Goal: Task Accomplishment & Management: Use online tool/utility

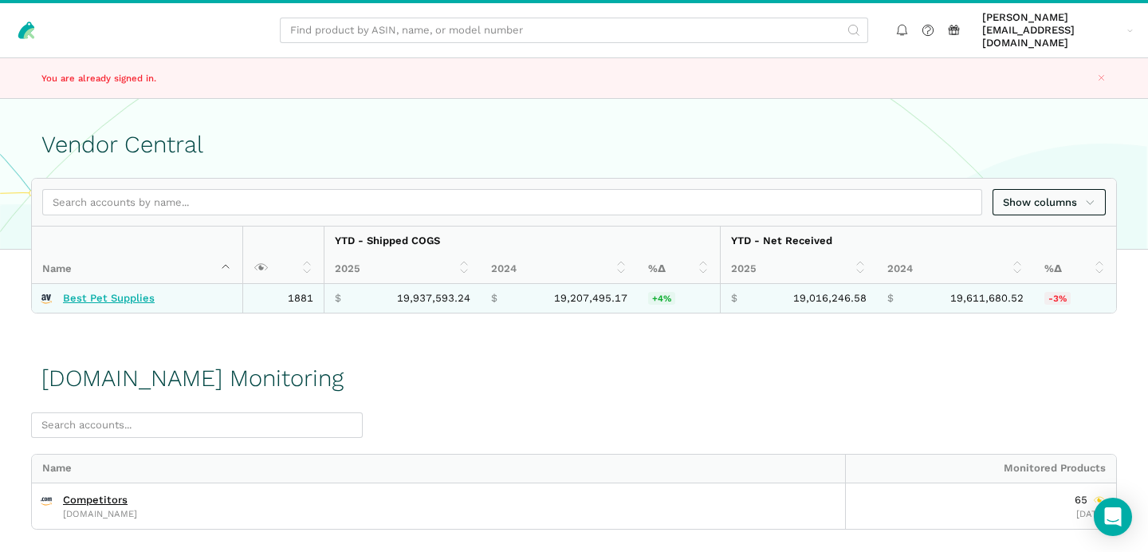
click at [100, 292] on link "Best Pet Supplies" at bounding box center [109, 298] width 92 height 13
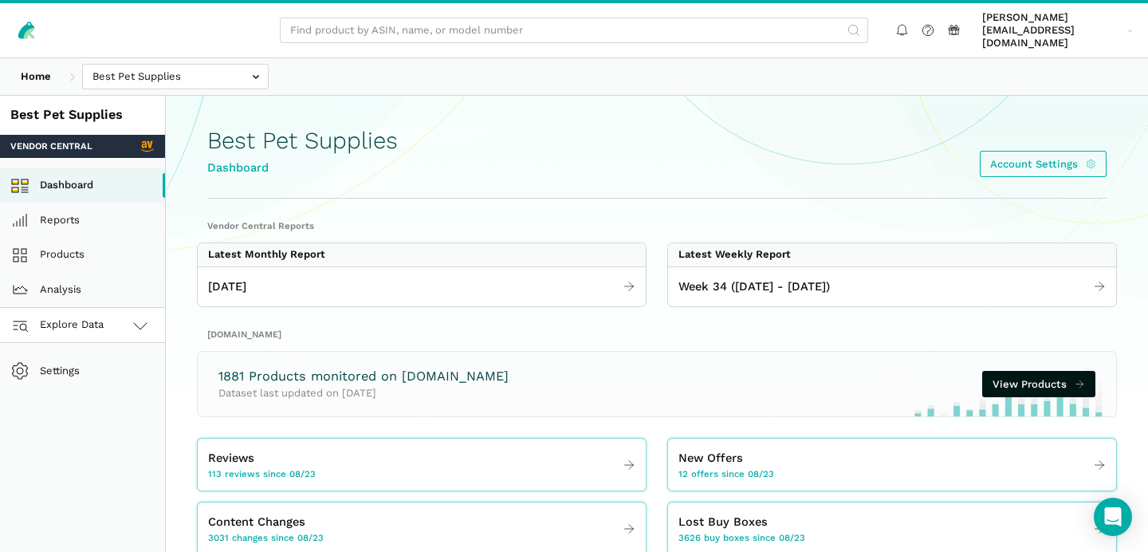
click at [109, 320] on link "Explore Data" at bounding box center [82, 325] width 165 height 35
click at [104, 378] on link "[DOMAIN_NAME]" at bounding box center [82, 395] width 165 height 35
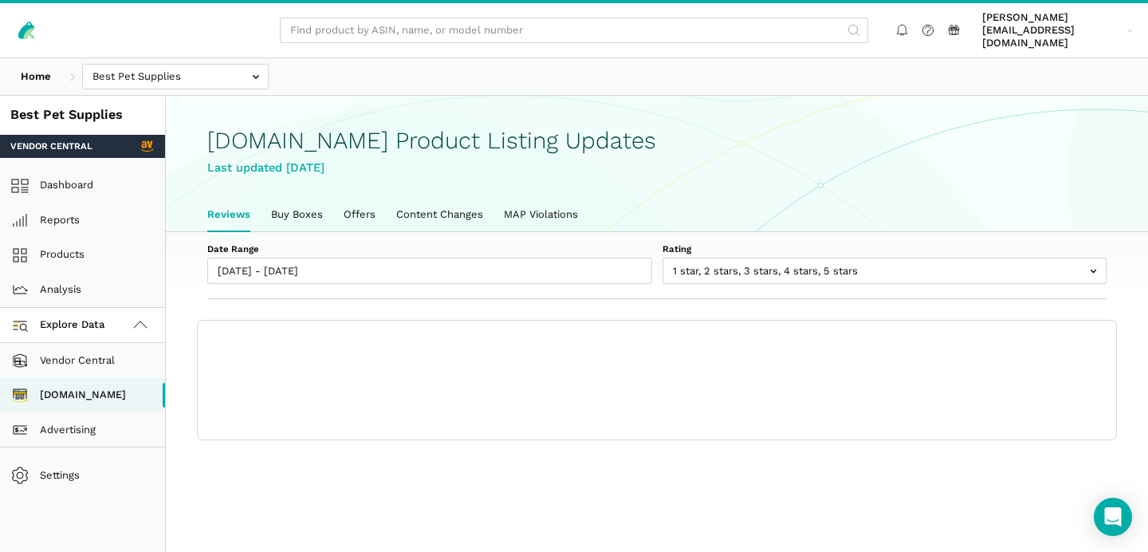
scroll to position [5, 0]
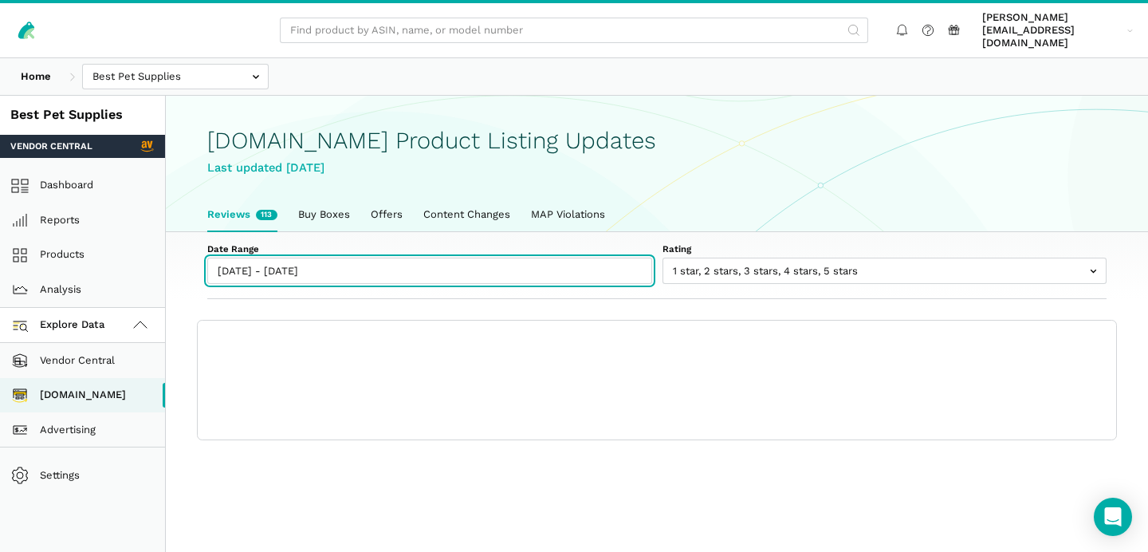
click at [293, 266] on input "[DATE] - [DATE]" at bounding box center [429, 271] width 445 height 26
type input "[DATE]"
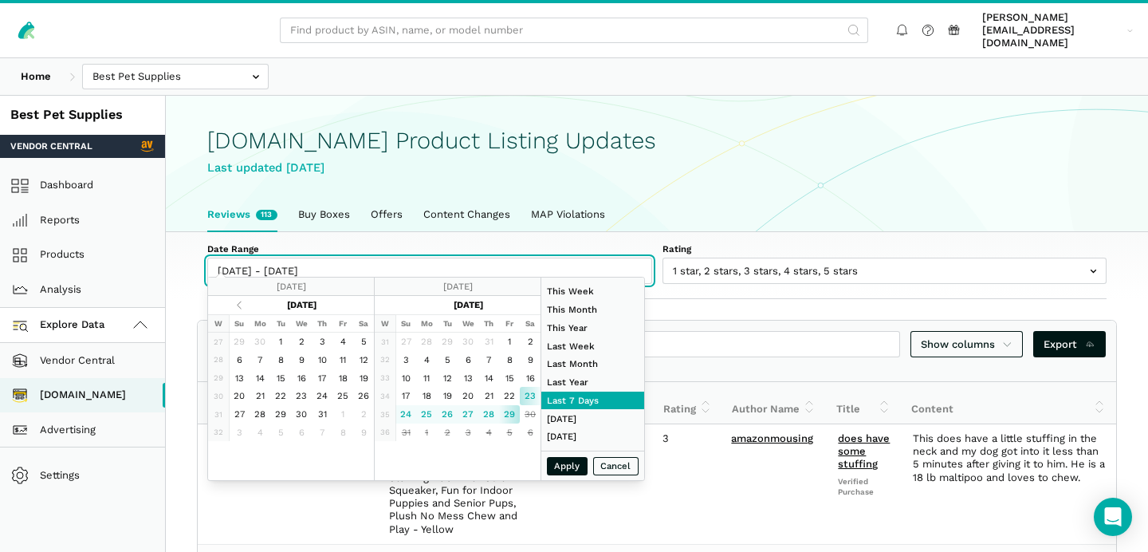
type input "[DATE]"
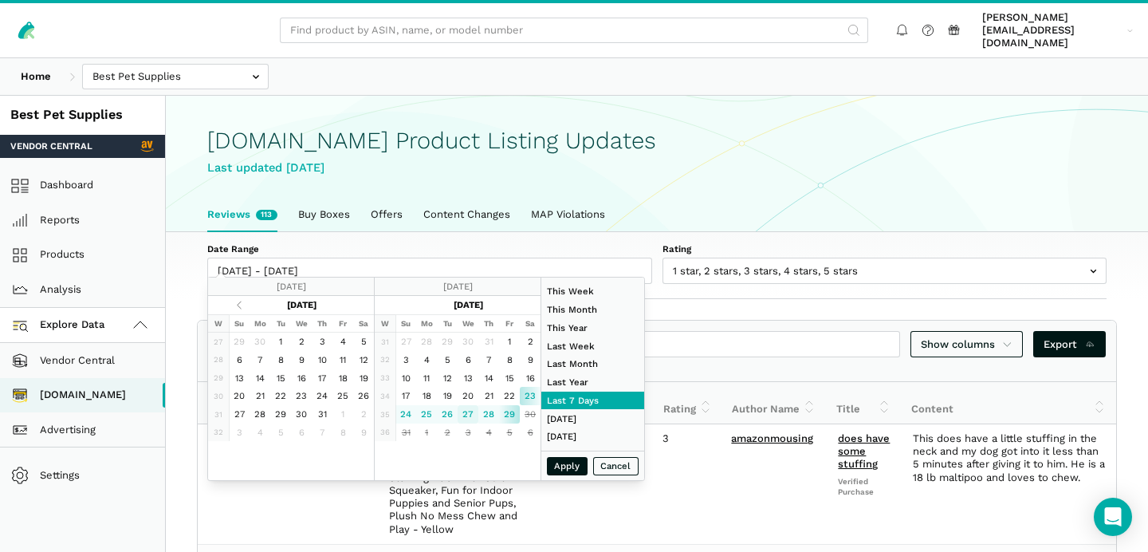
type input "[DATE]"
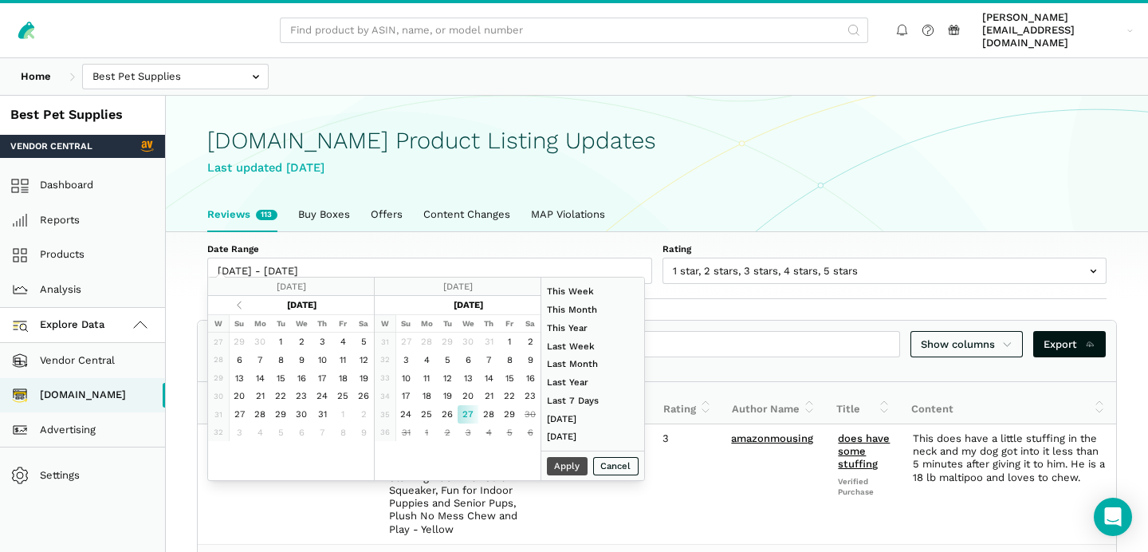
type input "[DATE]"
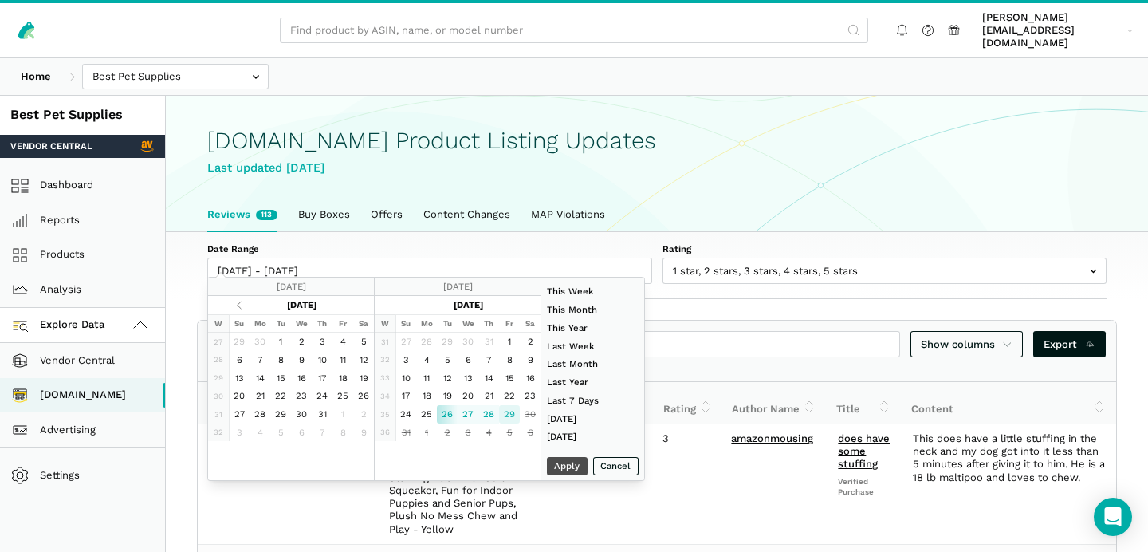
type input "[DATE]"
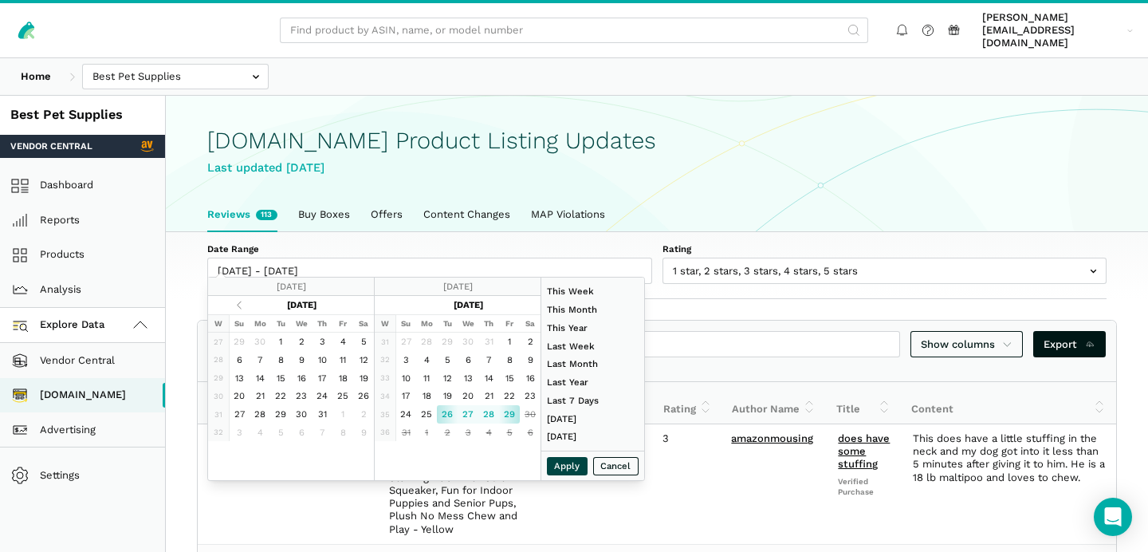
click at [559, 462] on button "Apply" at bounding box center [567, 466] width 41 height 18
type input "[DATE] - [DATE]"
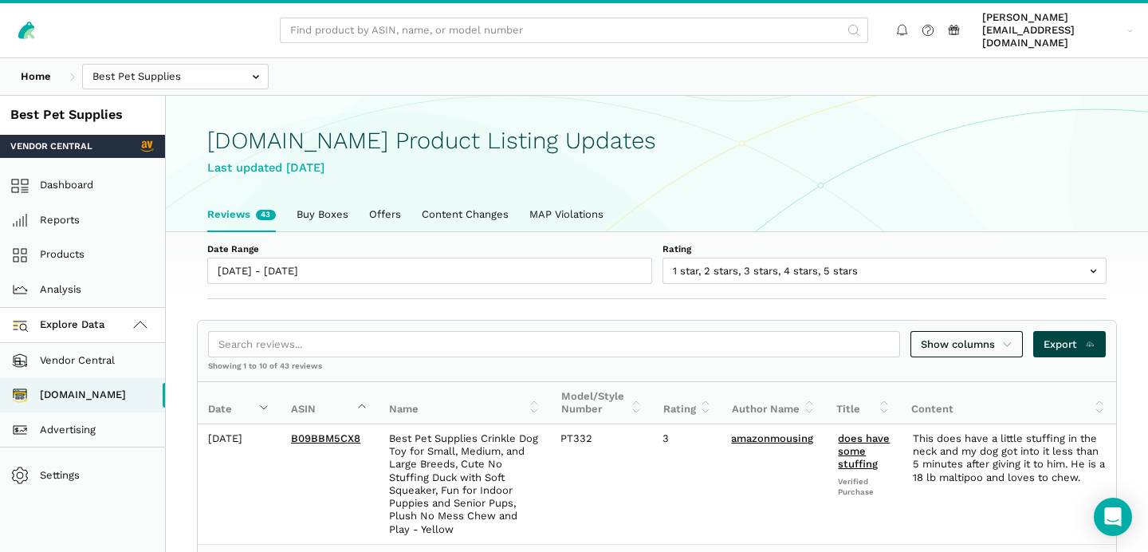
click at [1050, 336] on span "Export" at bounding box center [1070, 344] width 52 height 16
